Goal: Task Accomplishment & Management: Manage account settings

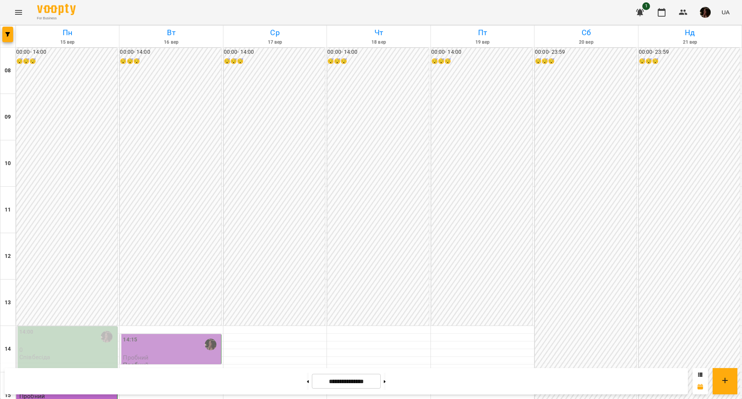
scroll to position [241, 0]
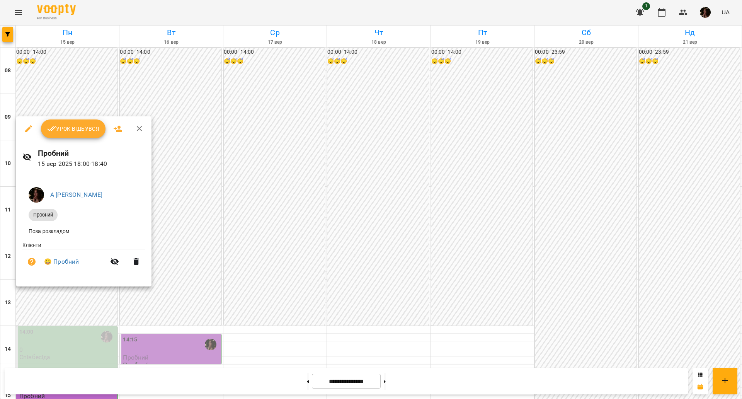
click at [64, 126] on span "Урок відбувся" at bounding box center [73, 128] width 53 height 9
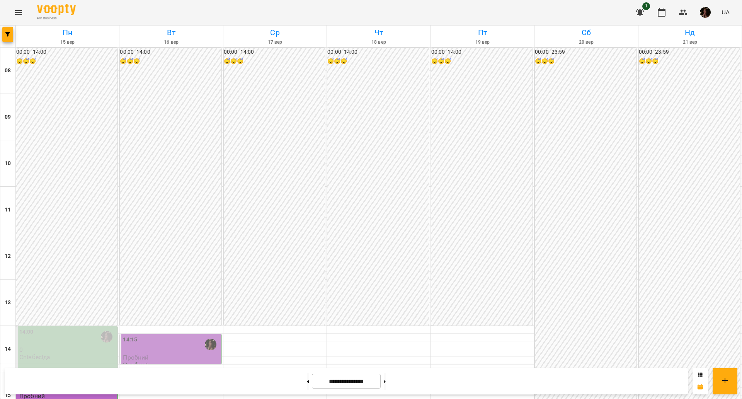
scroll to position [290, 0]
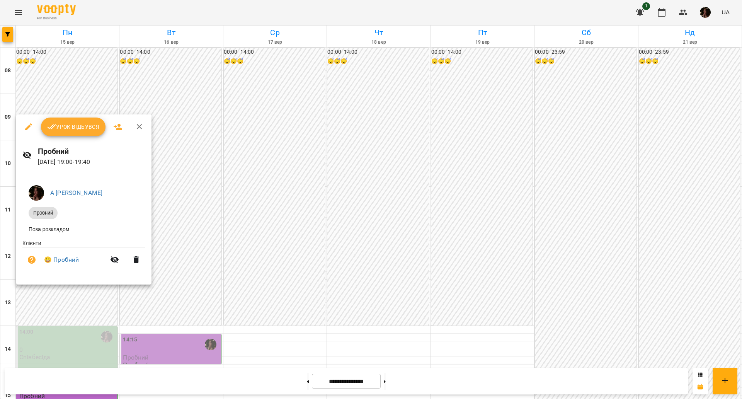
click at [70, 125] on span "Урок відбувся" at bounding box center [73, 126] width 53 height 9
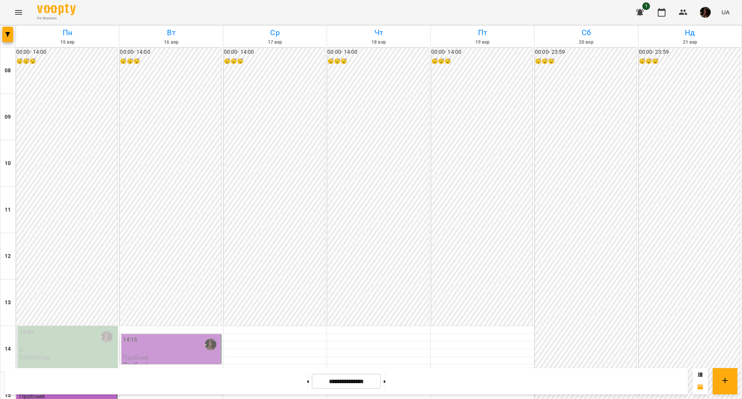
scroll to position [193, 0]
click at [96, 328] on div "14:00 0 Співбесіда" at bounding box center [67, 344] width 96 height 33
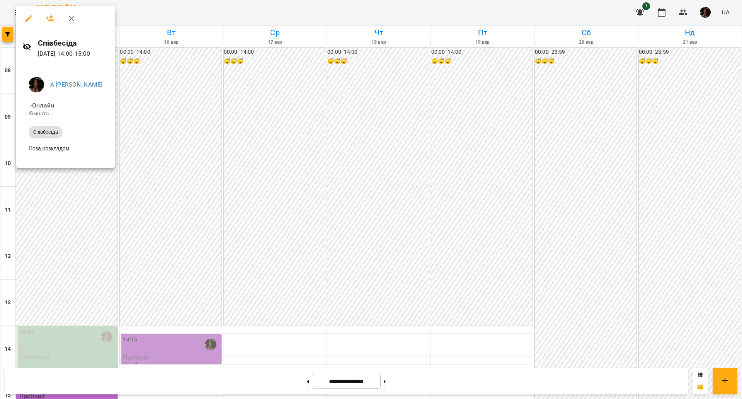
click at [278, 198] on div at bounding box center [371, 199] width 742 height 399
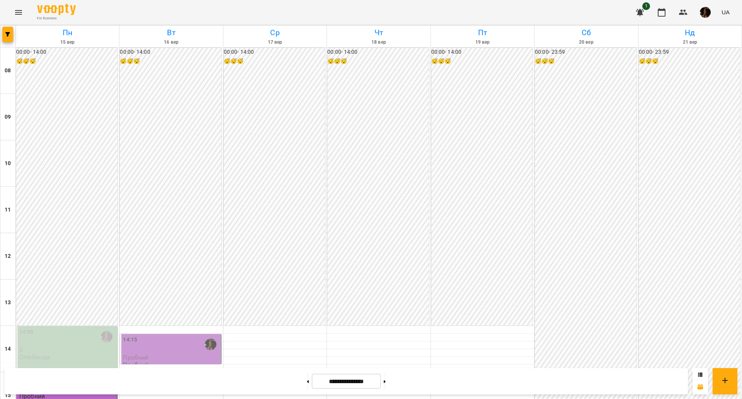
scroll to position [333, 0]
